Goal: Information Seeking & Learning: Learn about a topic

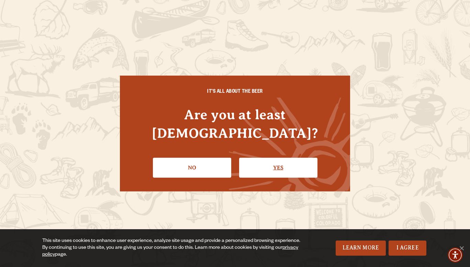
click at [262, 158] on link "Yes" at bounding box center [278, 168] width 78 height 20
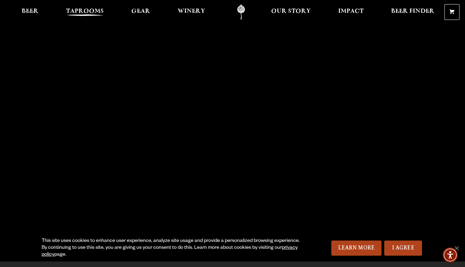
click at [79, 9] on span "Taprooms" at bounding box center [85, 11] width 38 height 5
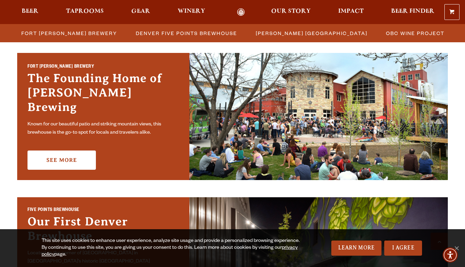
scroll to position [206, 0]
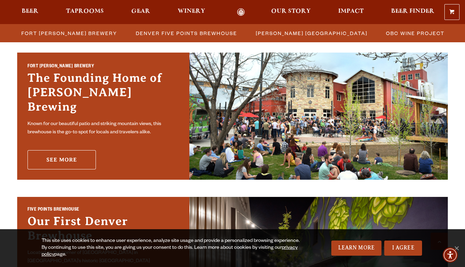
click at [68, 152] on link "See More" at bounding box center [61, 159] width 68 height 19
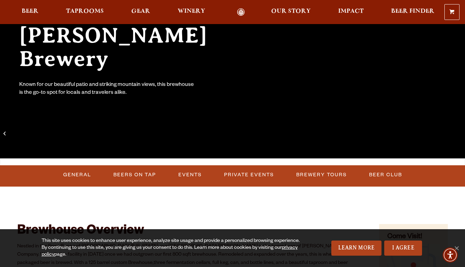
scroll to position [137, 0]
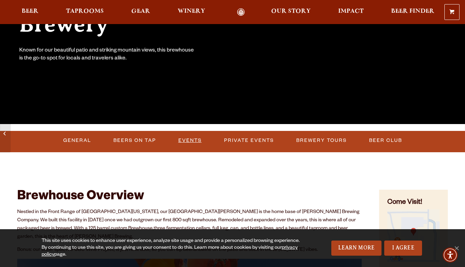
click at [191, 140] on link "Events" at bounding box center [190, 141] width 29 height 16
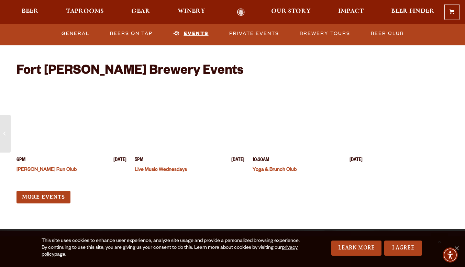
scroll to position [2621, 0]
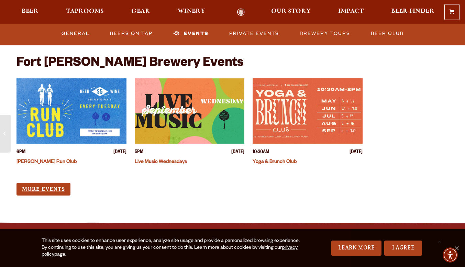
click at [53, 183] on link "More Events" at bounding box center [43, 189] width 54 height 13
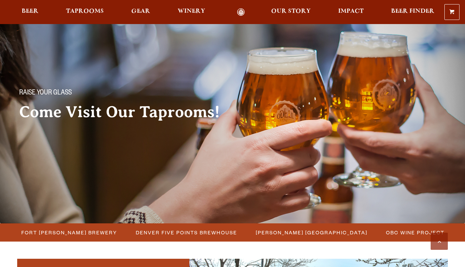
scroll to position [206, 0]
